Goal: Task Accomplishment & Management: Manage account settings

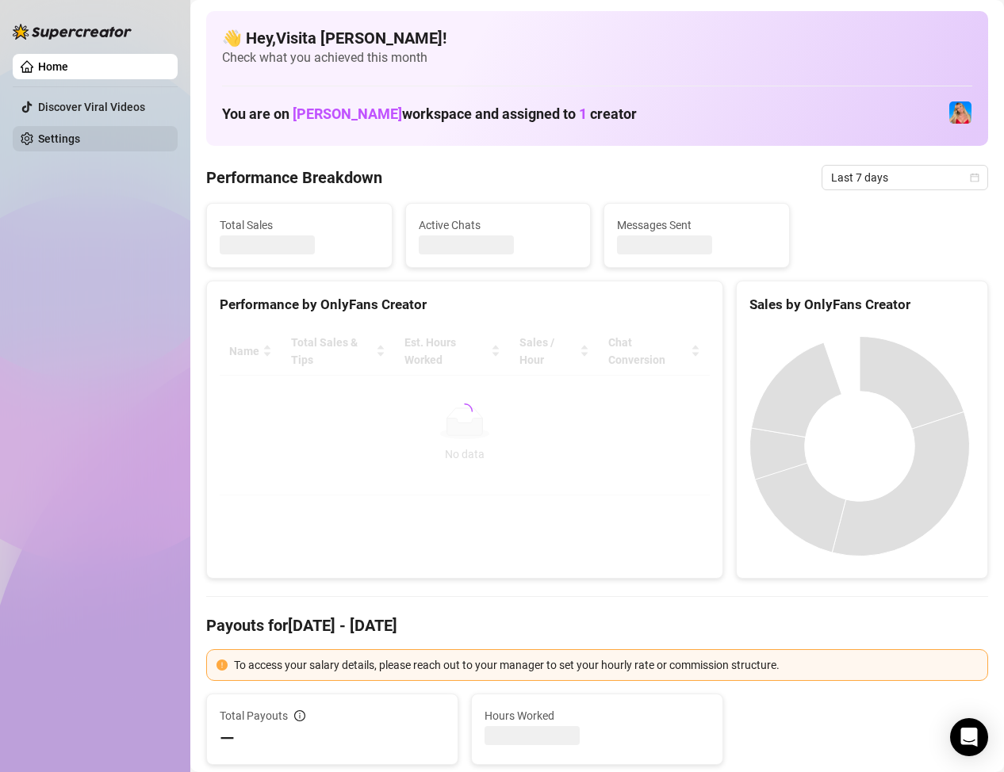
click at [80, 137] on link "Settings" at bounding box center [59, 138] width 42 height 13
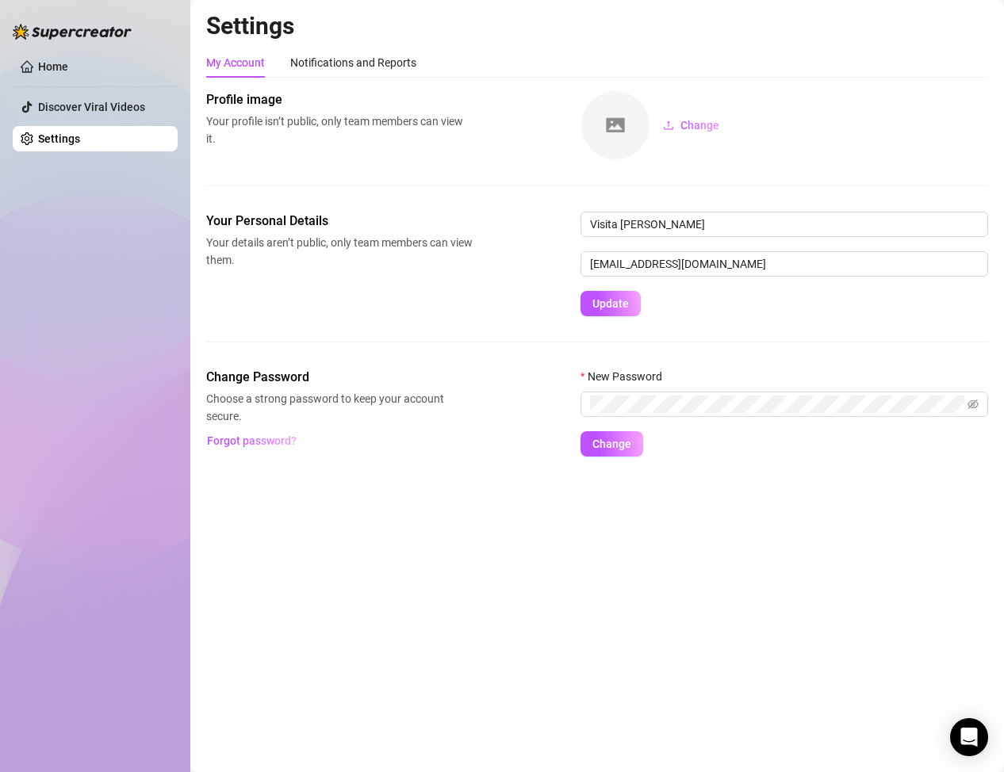
click at [59, 140] on link "Settings" at bounding box center [59, 138] width 42 height 13
click at [347, 65] on div "Notifications and Reports" at bounding box center [353, 62] width 126 height 17
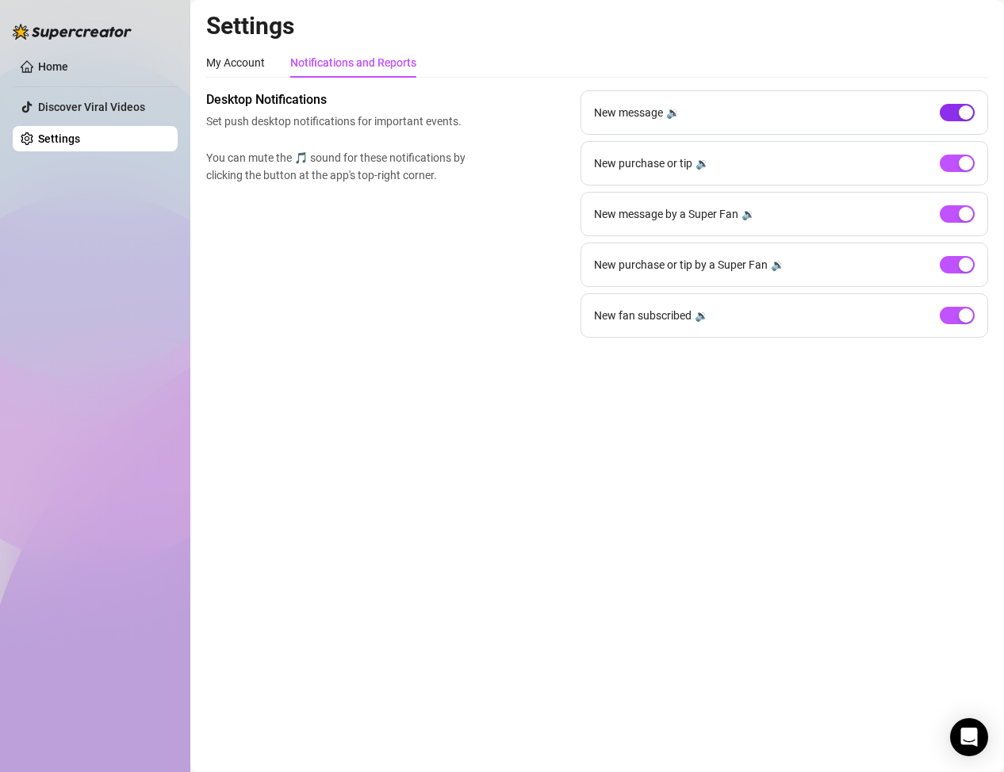
click at [960, 118] on div "button" at bounding box center [966, 112] width 14 height 14
click at [952, 214] on span "button" at bounding box center [957, 213] width 35 height 17
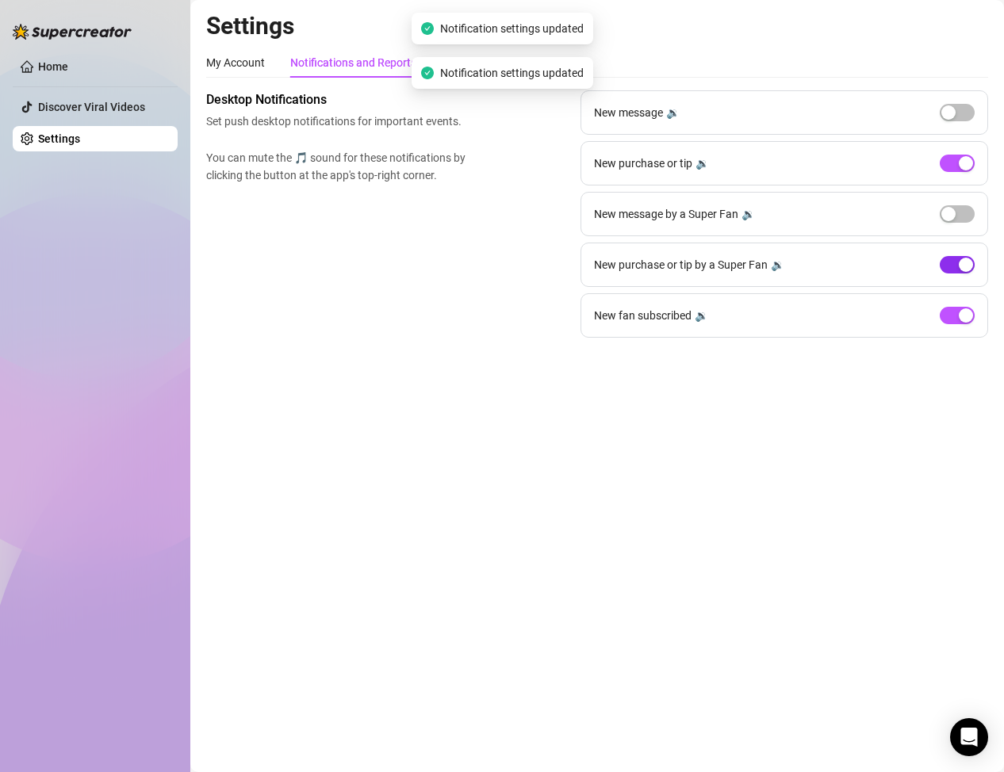
click at [954, 267] on span "button" at bounding box center [957, 264] width 35 height 17
click at [951, 320] on span "button" at bounding box center [957, 315] width 35 height 17
